Goal: Check status: Check status

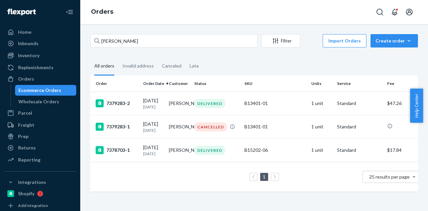
type input "[PERSON_NAME]"
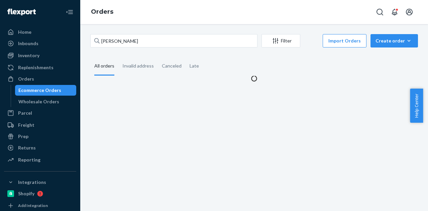
click at [253, 61] on fieldset "All orders Invalid address Canceled Late" at bounding box center [254, 66] width 328 height 18
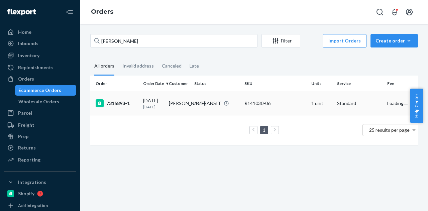
click at [178, 110] on td "[PERSON_NAME]" at bounding box center [179, 103] width 26 height 23
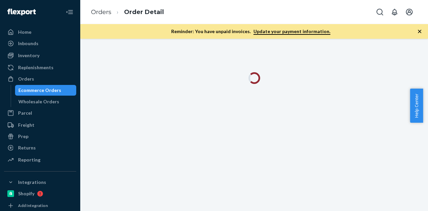
click at [417, 33] on icon "button" at bounding box center [419, 31] width 7 height 7
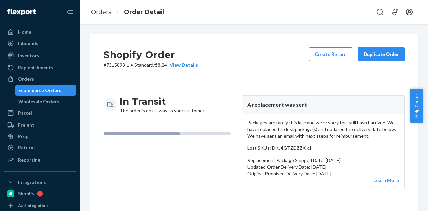
click at [215, 88] on div "In Transit The order is on its way to your customer A replacement was sent Pack…" at bounding box center [254, 142] width 328 height 121
drag, startPoint x: 253, startPoint y: 167, endPoint x: 345, endPoint y: 171, distance: 92.4
click at [345, 171] on div "Packages are rarely this late and we're sorry this still hasn't arrived. We hav…" at bounding box center [323, 151] width 162 height 75
click at [345, 171] on p "Original Promised Delivery Date: September 12, 2025" at bounding box center [324, 173] width 152 height 7
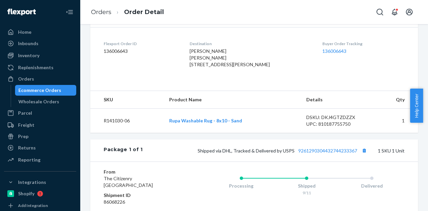
scroll to position [234, 0]
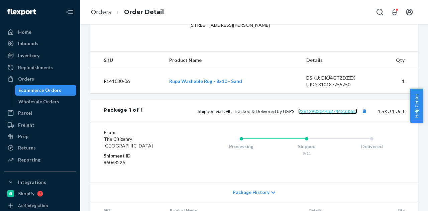
click at [309, 114] on link "9261290304432744233367" at bounding box center [327, 111] width 59 height 6
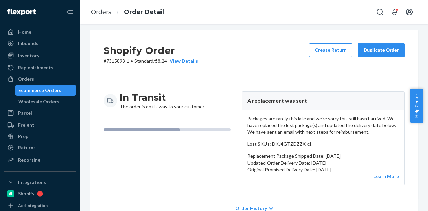
scroll to position [0, 0]
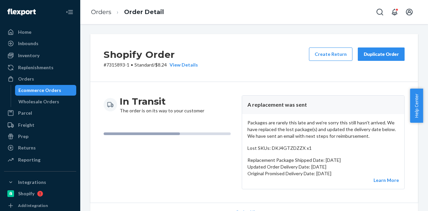
click at [51, 87] on div "Ecommerce Orders" at bounding box center [39, 90] width 43 height 7
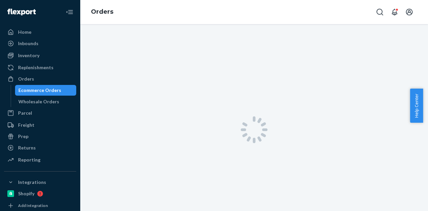
click at [51, 87] on div "Ecommerce Orders" at bounding box center [39, 90] width 43 height 7
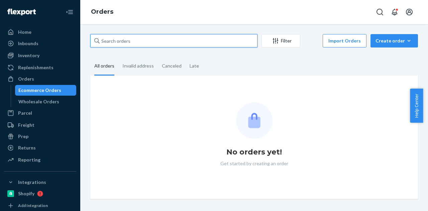
click at [155, 42] on input "text" at bounding box center [173, 40] width 167 height 13
paste input "Sonal Gandhi"
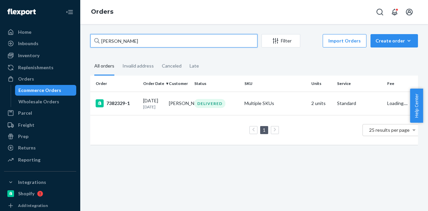
type input "Sonal Gandhi"
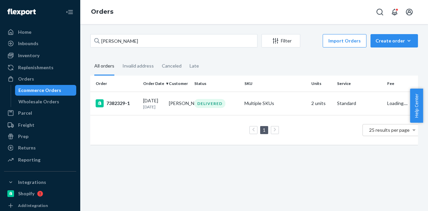
click at [252, 60] on fieldset "All orders Invalid address Canceled Late" at bounding box center [254, 66] width 328 height 18
click at [172, 102] on td "Sonal Gandhi" at bounding box center [179, 103] width 26 height 23
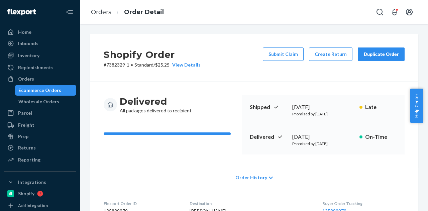
click at [50, 89] on div "Ecommerce Orders" at bounding box center [39, 90] width 43 height 7
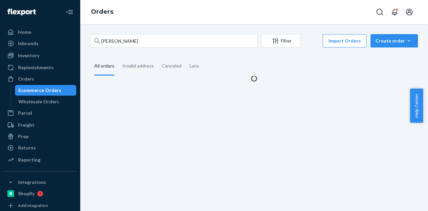
click at [50, 89] on div "Ecommerce Orders" at bounding box center [39, 90] width 43 height 7
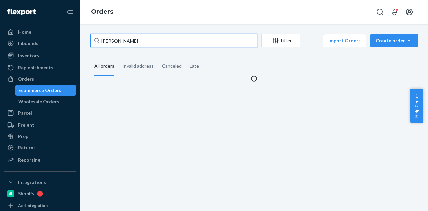
click at [148, 38] on input "Sonal Gandhi" at bounding box center [173, 40] width 167 height 13
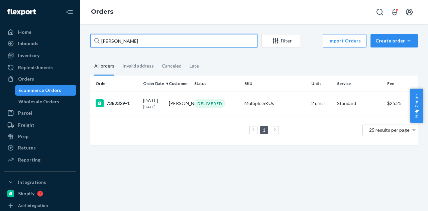
paste input "Flairhunter C/O Elevated Moving"
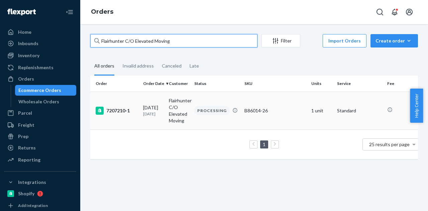
type input "Flairhunter C/O Elevated Moving"
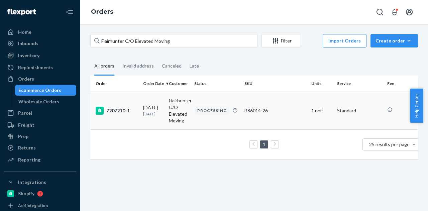
click at [174, 110] on td "Flairhunter C/O Elevated Moving" at bounding box center [179, 111] width 26 height 38
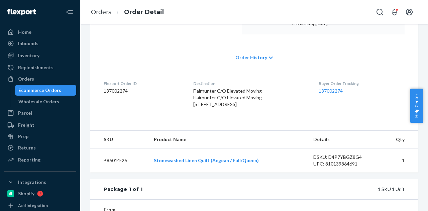
scroll to position [96, 0]
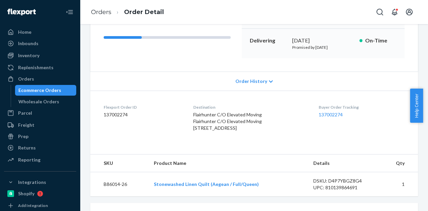
click at [39, 89] on div "Ecommerce Orders" at bounding box center [39, 90] width 43 height 7
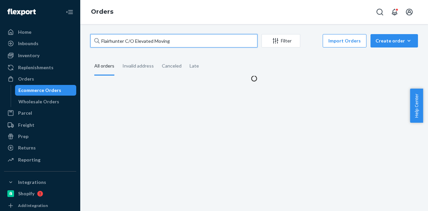
click at [176, 42] on input "Flairhunter C/O Elevated Moving" at bounding box center [173, 40] width 167 height 13
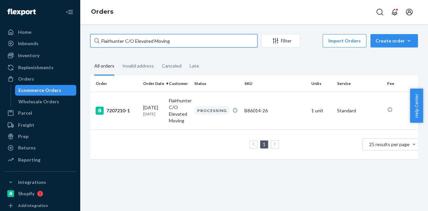
paste input "Christopher Ferrier"
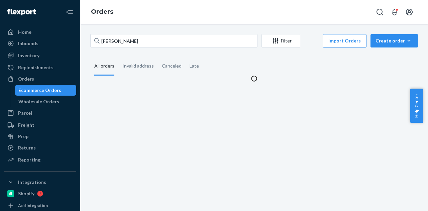
click at [255, 56] on div "Christopher Ferrier Filter Import Orders Create order Ecommerce order Removal o…" at bounding box center [254, 58] width 338 height 48
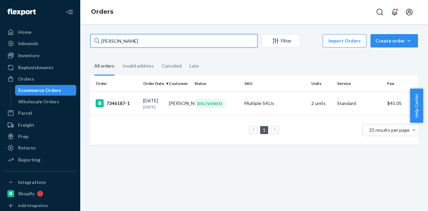
click at [167, 43] on input "Christopher Ferrier" at bounding box center [173, 40] width 167 height 13
paste input "Matt Simmons"
type input "Matt Simmons"
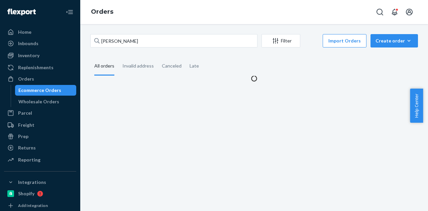
click at [251, 65] on fieldset "All orders Invalid address Canceled Late" at bounding box center [254, 66] width 328 height 18
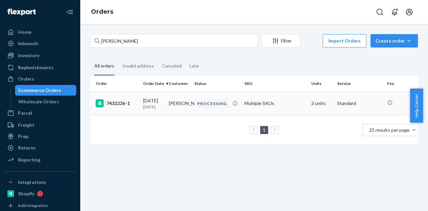
click at [207, 111] on td "PROCESSING" at bounding box center [217, 103] width 50 height 23
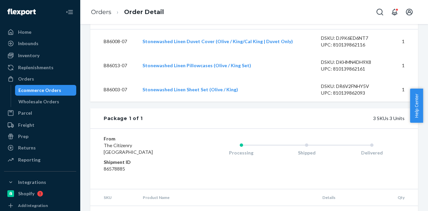
scroll to position [153, 0]
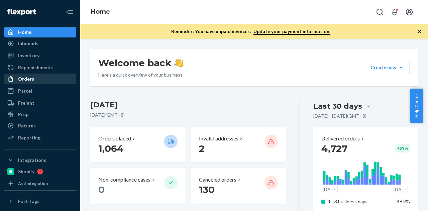
click at [44, 78] on div "Orders" at bounding box center [40, 78] width 71 height 9
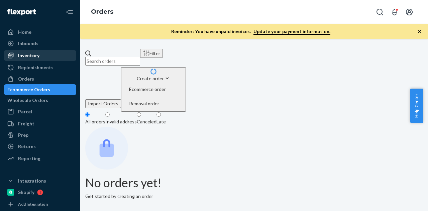
click at [43, 58] on div "Inventory" at bounding box center [40, 55] width 71 height 9
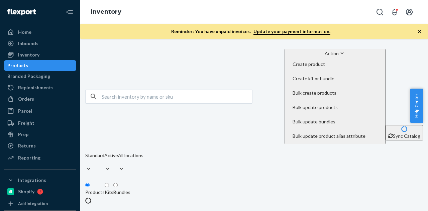
click at [41, 67] on div "Products" at bounding box center [40, 65] width 71 height 9
click at [120, 90] on input "text" at bounding box center [177, 96] width 151 height 13
paste input "R141030-06"
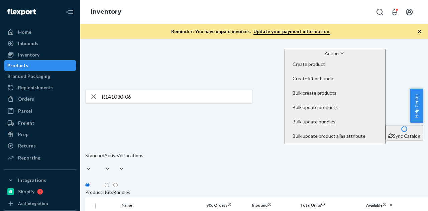
click at [130, 189] on div "Bundles" at bounding box center [121, 192] width 17 height 7
click at [118, 183] on input "Bundles" at bounding box center [115, 185] width 4 height 4
click at [102, 189] on div "Products" at bounding box center [94, 192] width 19 height 7
click at [90, 183] on input "Products" at bounding box center [87, 185] width 4 height 4
click at [268, 182] on fieldset "Products Kits Bundles" at bounding box center [254, 189] width 338 height 15
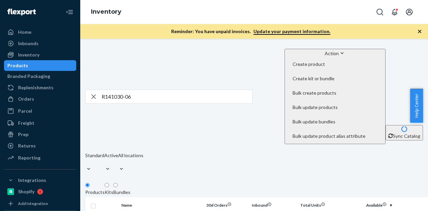
click at [155, 90] on input "R141030-06" at bounding box center [177, 96] width 151 height 13
paste input "B86008-19"
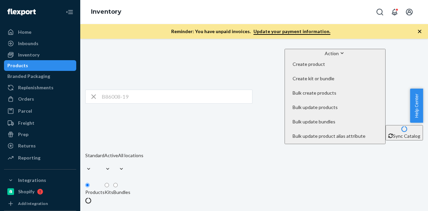
click at [421, 30] on icon "button" at bounding box center [419, 31] width 3 height 3
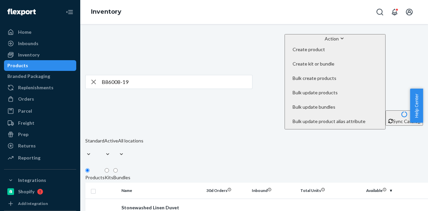
click at [165, 75] on input "B86008-19" at bounding box center [177, 81] width 151 height 13
paste input "11-26"
click at [134, 75] on input "B86011-26" at bounding box center [177, 81] width 151 height 13
paste input "09-02"
click at [143, 75] on input "B86009-02" at bounding box center [177, 81] width 151 height 13
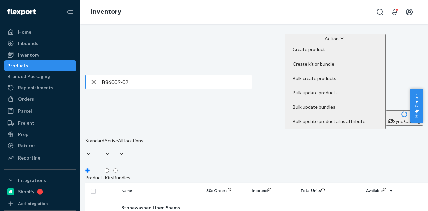
paste input "2"
click at [158, 75] on input "B86002-02" at bounding box center [177, 81] width 151 height 13
paste input "15-06"
type input "B86015-06"
